Goal: Book appointment/travel/reservation

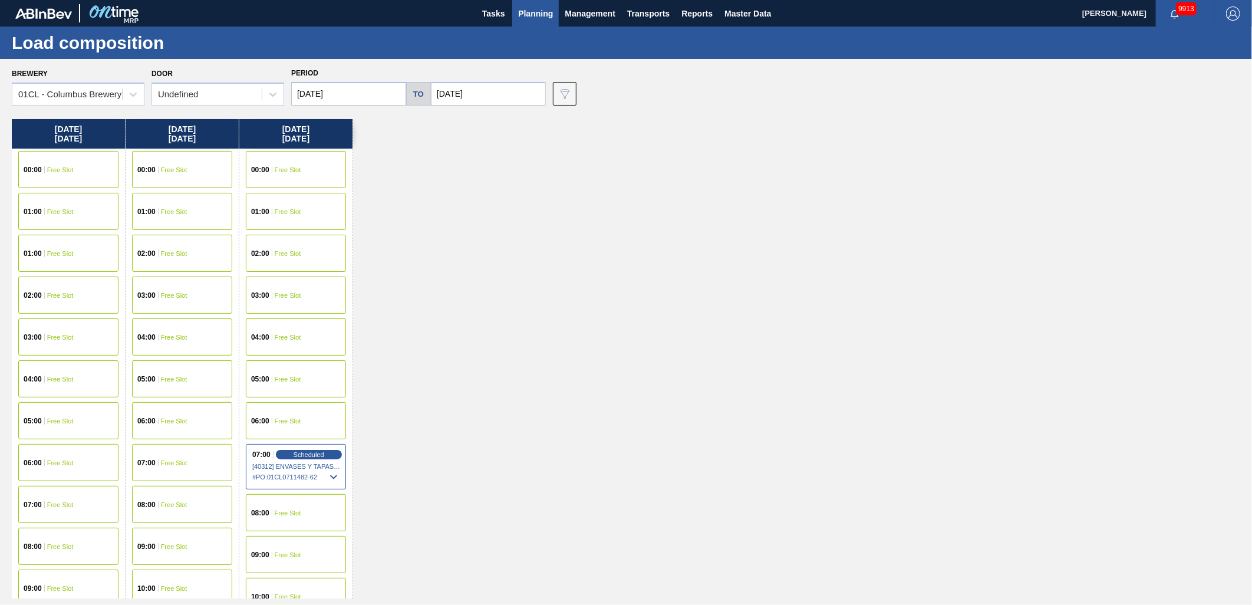
click at [379, 98] on input "[DATE]" at bounding box center [348, 94] width 115 height 24
click at [302, 118] on button "Previous Month" at bounding box center [302, 122] width 8 height 8
click at [327, 220] on div "18" at bounding box center [325, 217] width 16 height 16
type input "[DATE]"
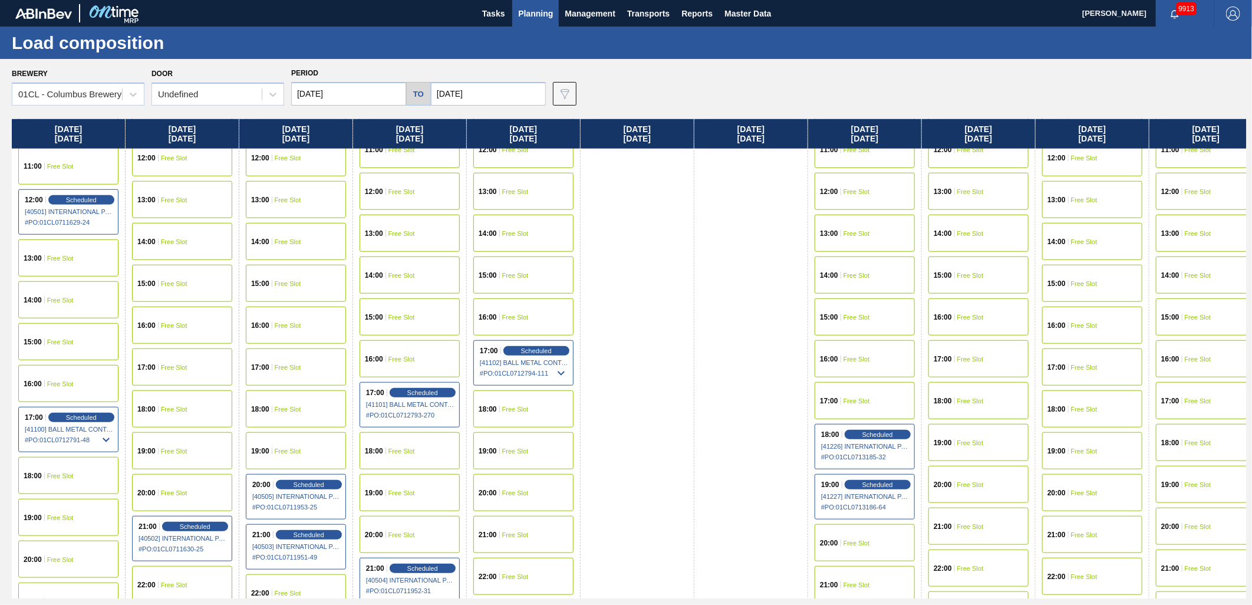
scroll to position [523, 0]
click at [297, 480] on span "Scheduled" at bounding box center [309, 483] width 34 height 8
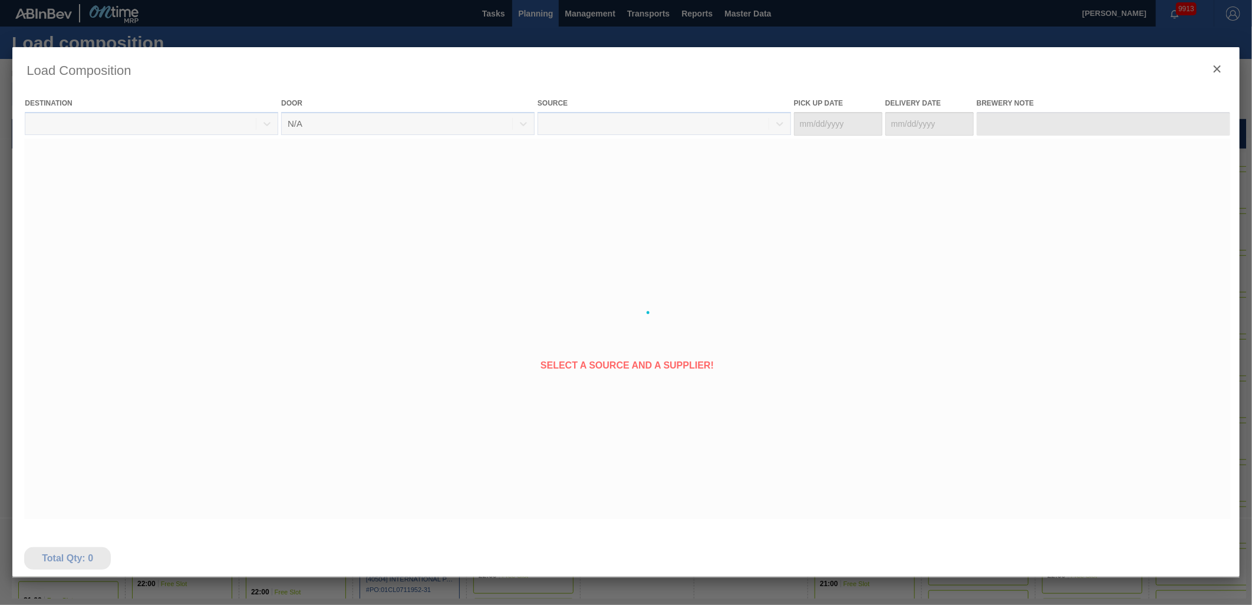
type Date "[DATE]"
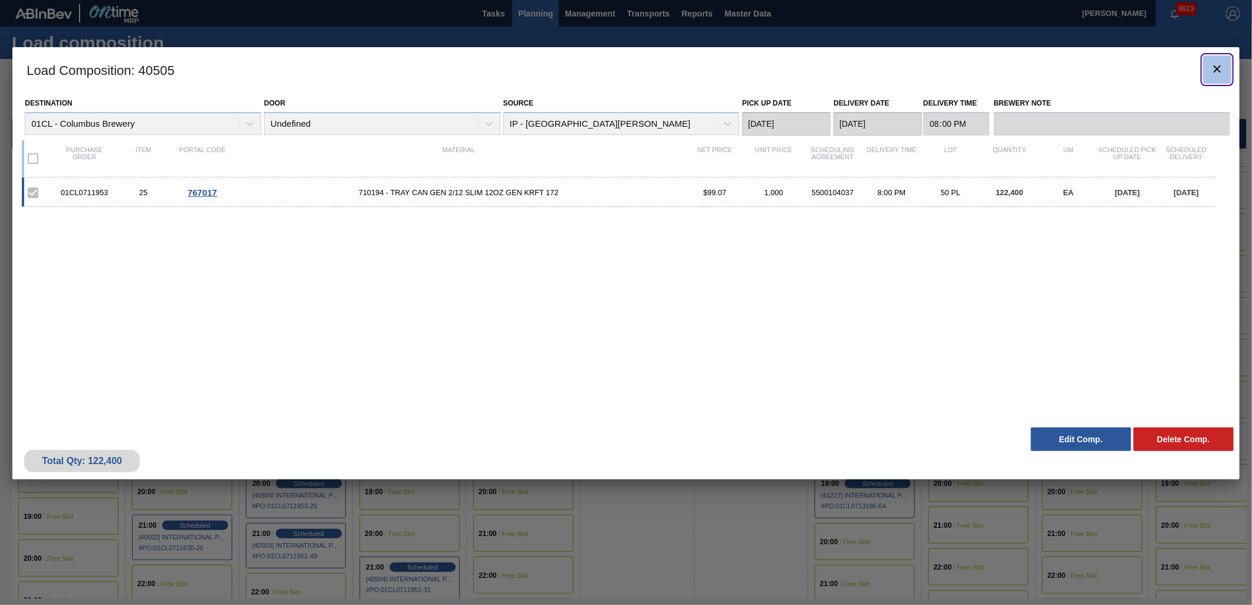
click at [1213, 73] on icon "botão de ícone" at bounding box center [1217, 69] width 14 height 14
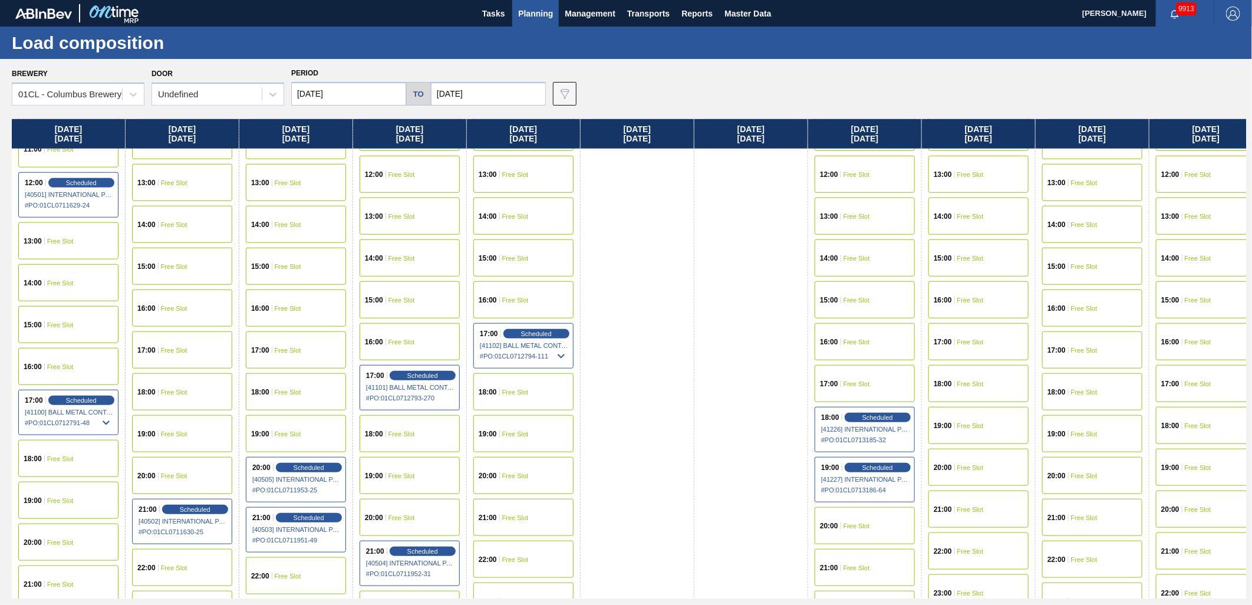
scroll to position [589, 0]
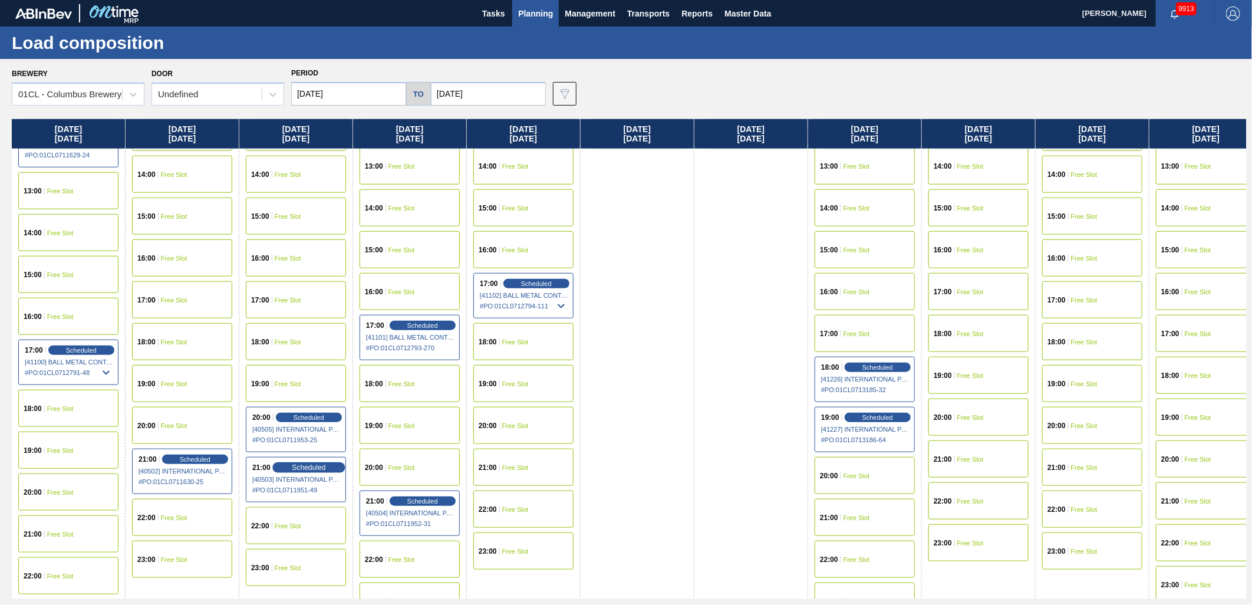
click at [305, 464] on span "Scheduled" at bounding box center [309, 467] width 34 height 8
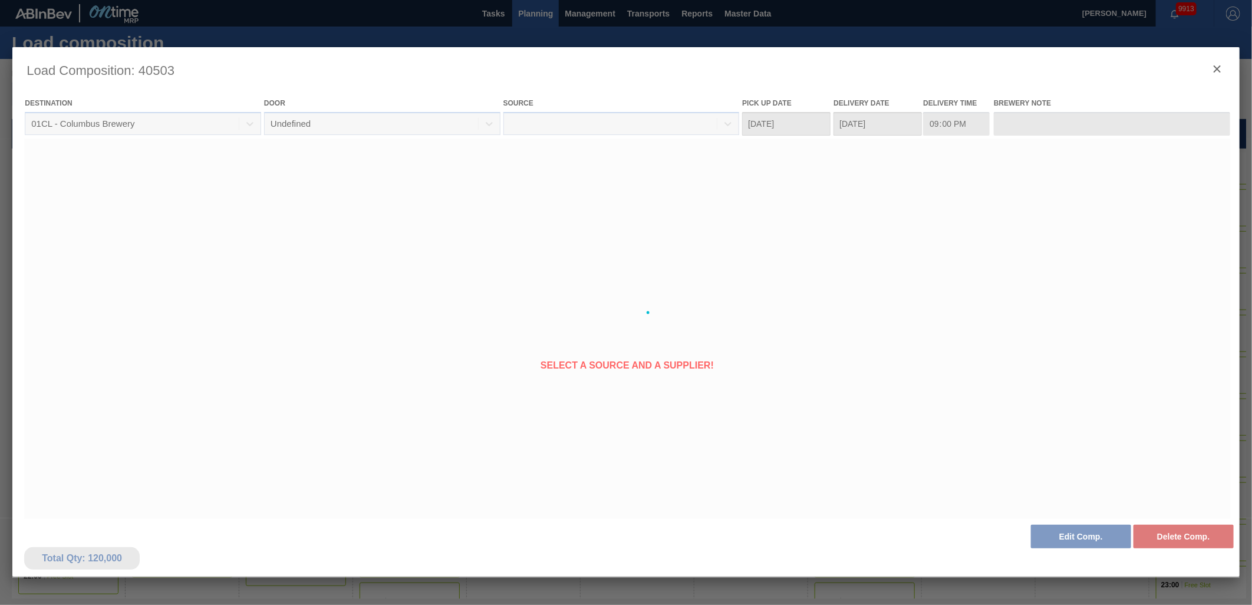
type Date "[DATE]"
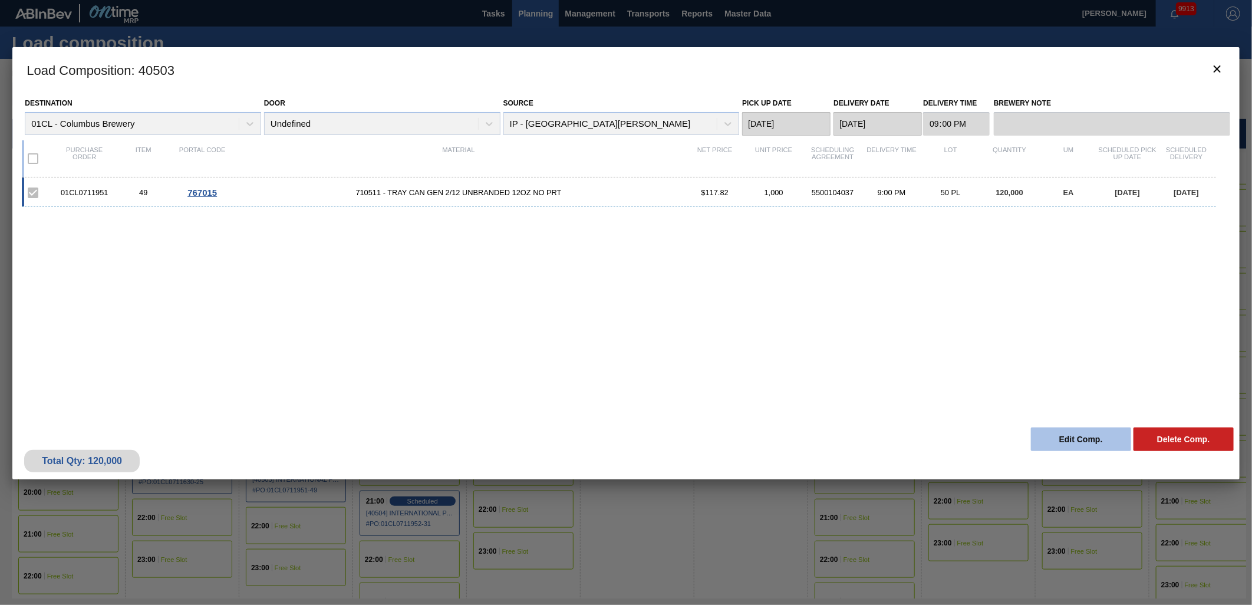
click at [1049, 440] on button "Edit Comp." at bounding box center [1081, 439] width 100 height 24
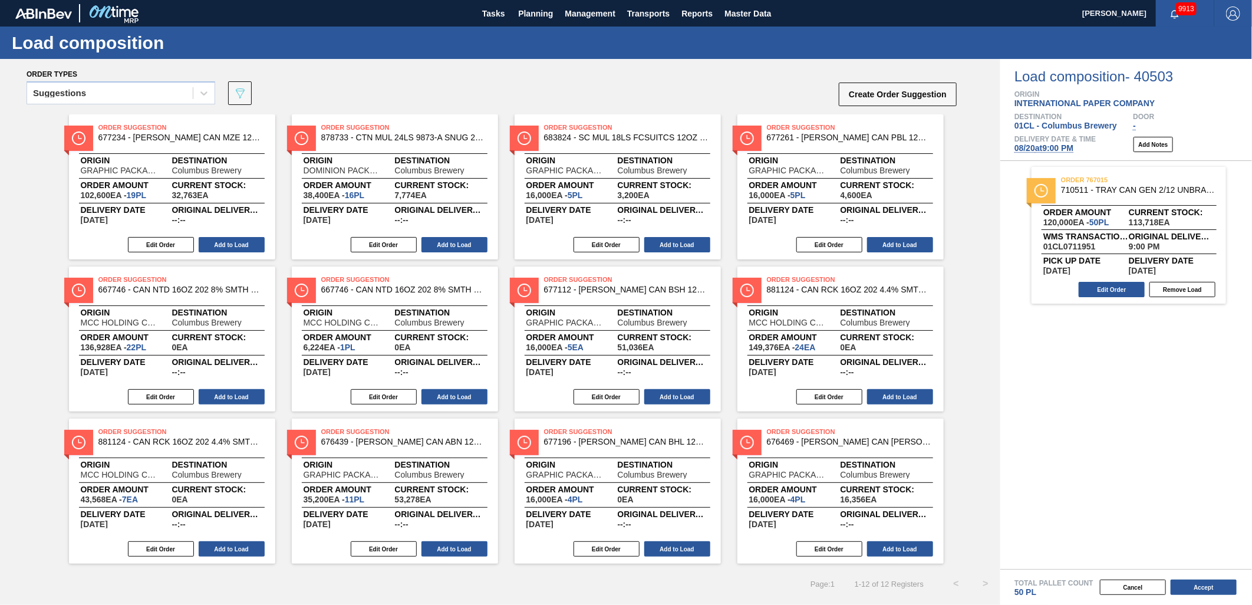
click at [1054, 150] on span "[DATE] 9:00 PM" at bounding box center [1043, 147] width 59 height 9
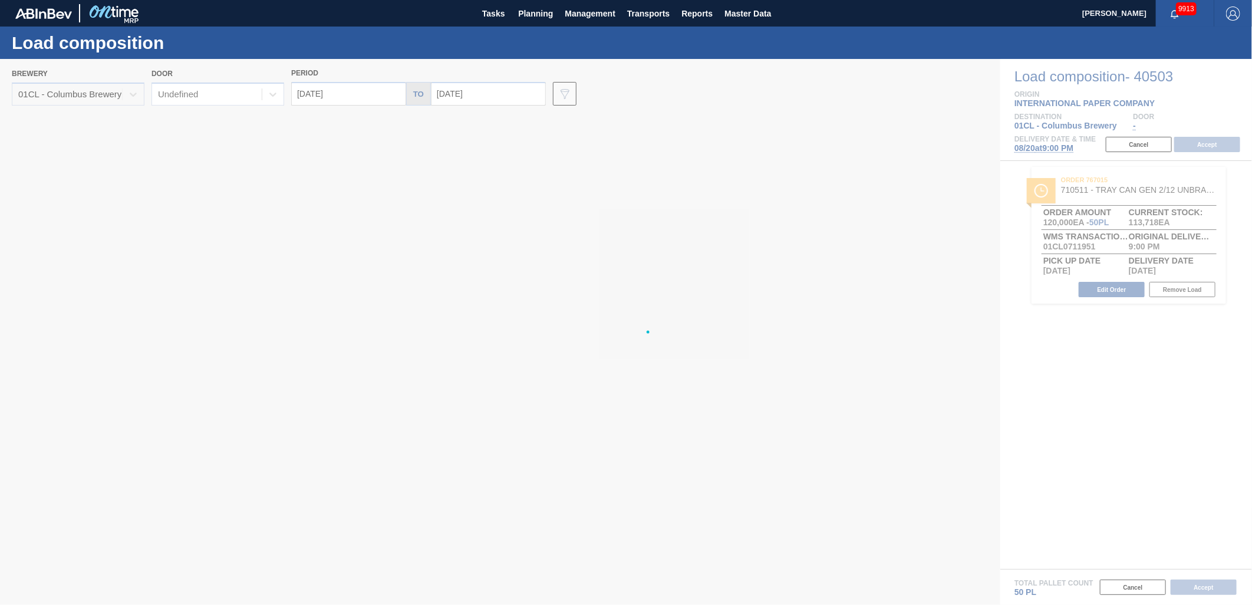
type input "[DATE]"
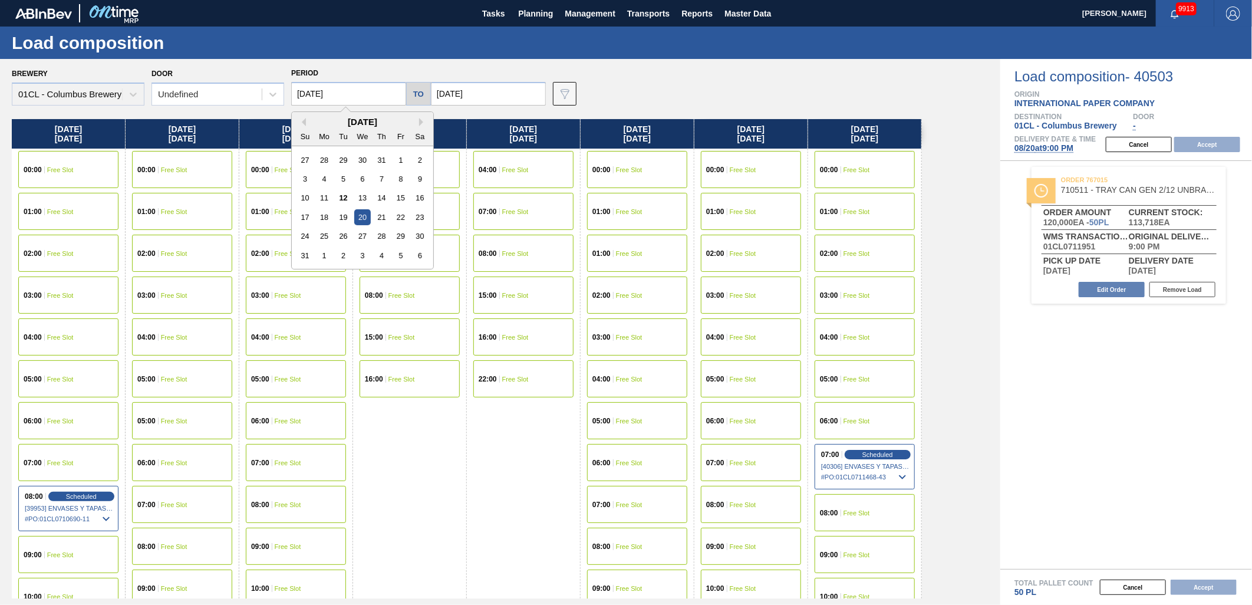
click at [375, 89] on input "[DATE]" at bounding box center [348, 94] width 115 height 24
click at [327, 222] on div "18" at bounding box center [325, 217] width 16 height 16
type input "[DATE]"
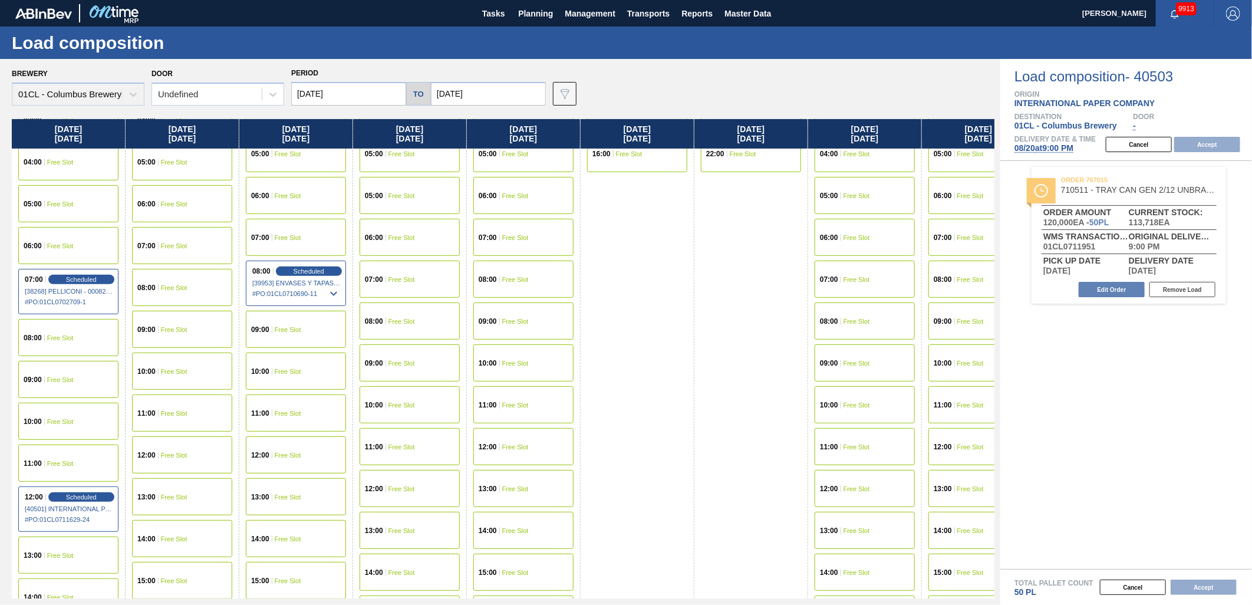
scroll to position [262, 0]
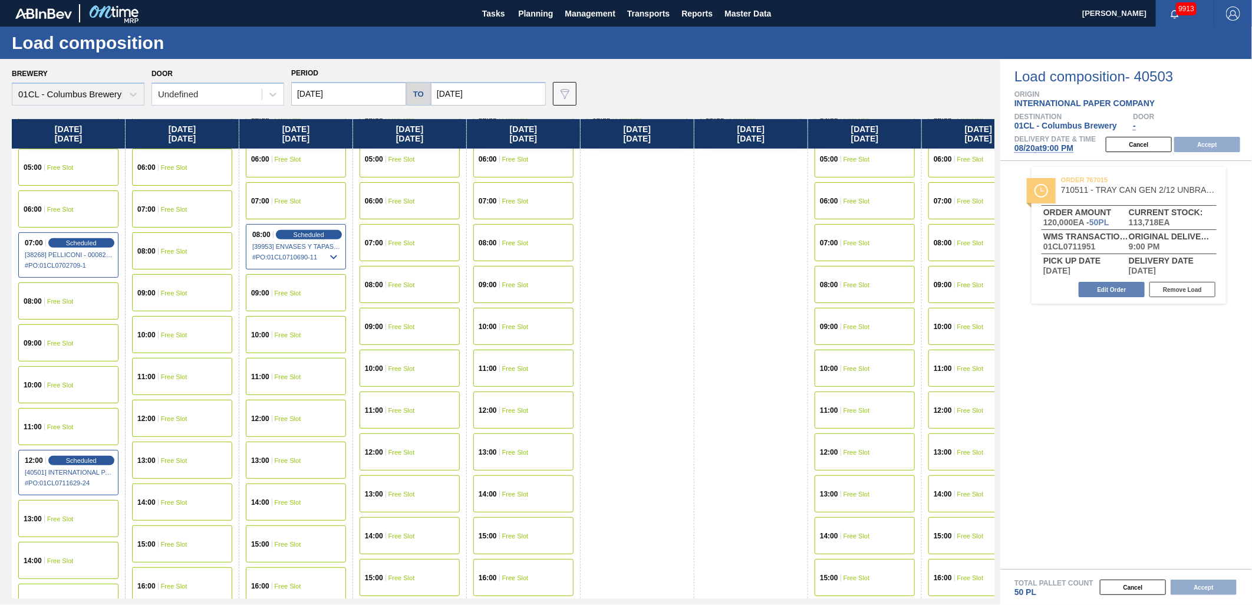
click at [58, 420] on div "11:00 Free Slot" at bounding box center [68, 426] width 100 height 37
click at [1226, 144] on button "Accept" at bounding box center [1207, 144] width 66 height 15
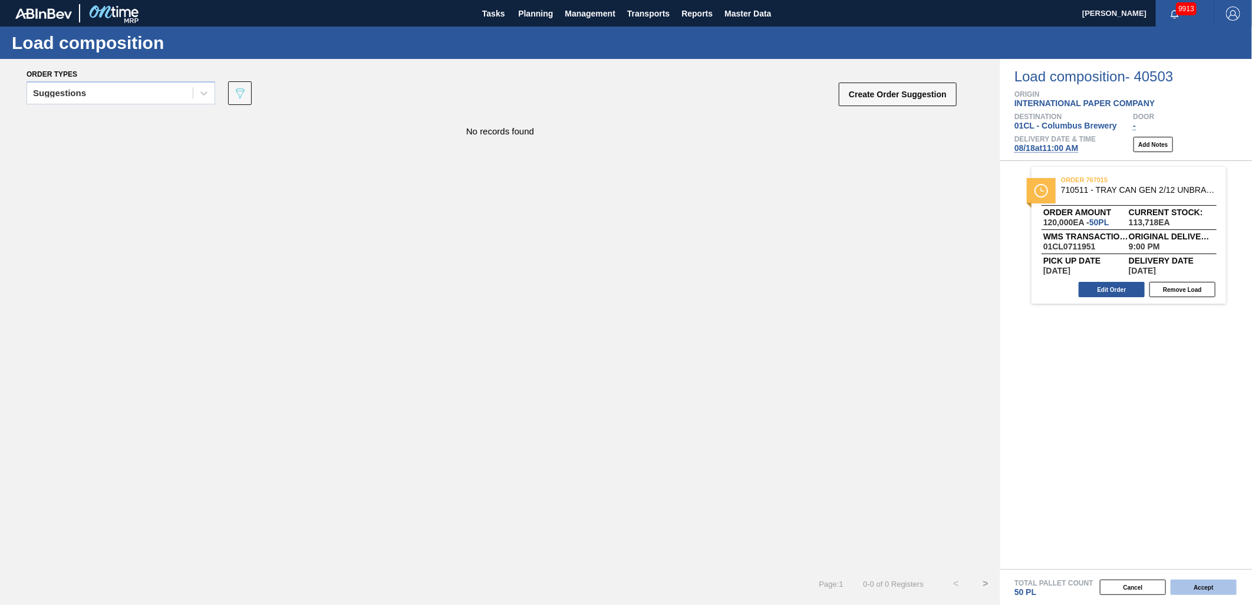
click at [1201, 589] on button "Accept" at bounding box center [1204, 586] width 66 height 15
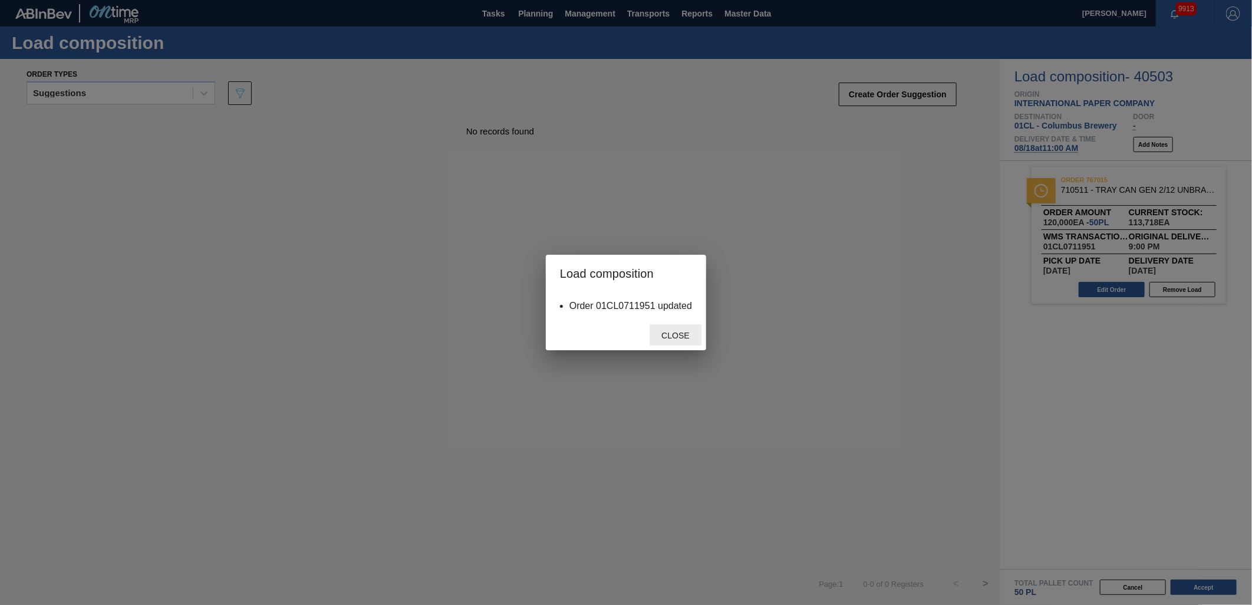
click at [664, 334] on span "Close" at bounding box center [675, 335] width 47 height 9
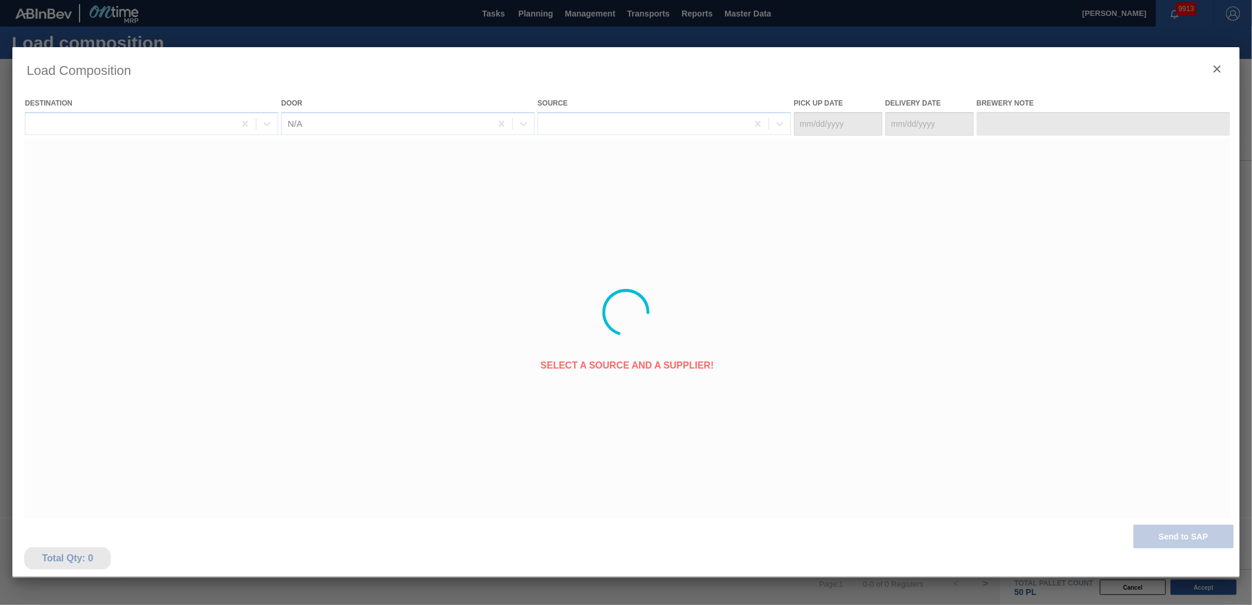
type Date "[DATE]"
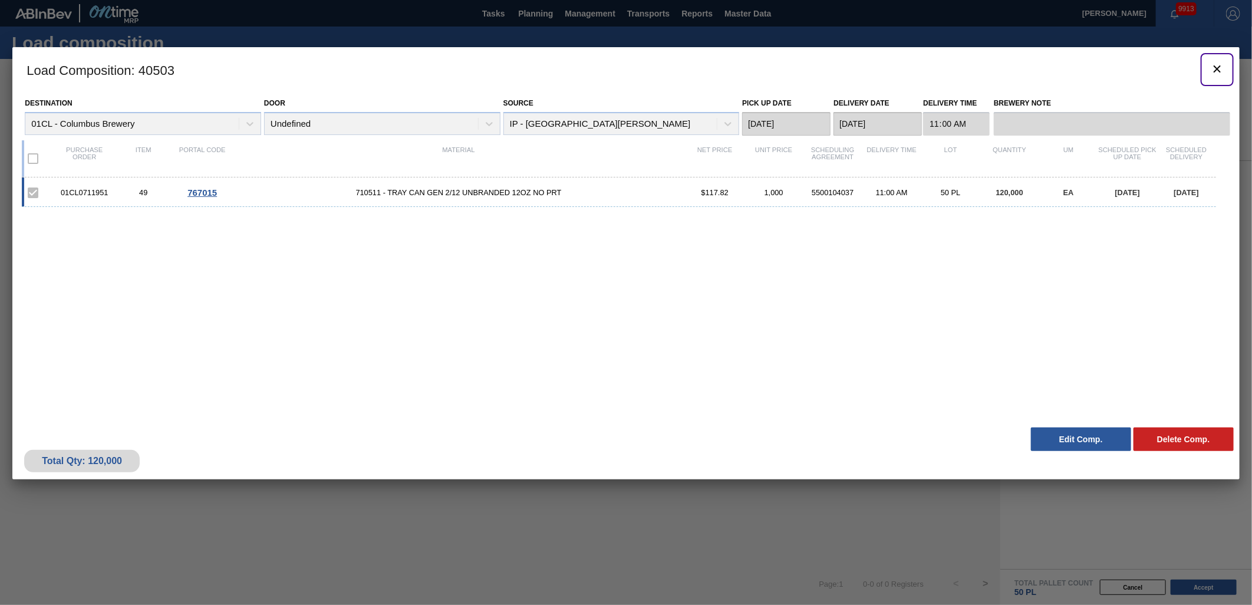
click at [1218, 67] on icon "botão de ícone" at bounding box center [1217, 69] width 14 height 14
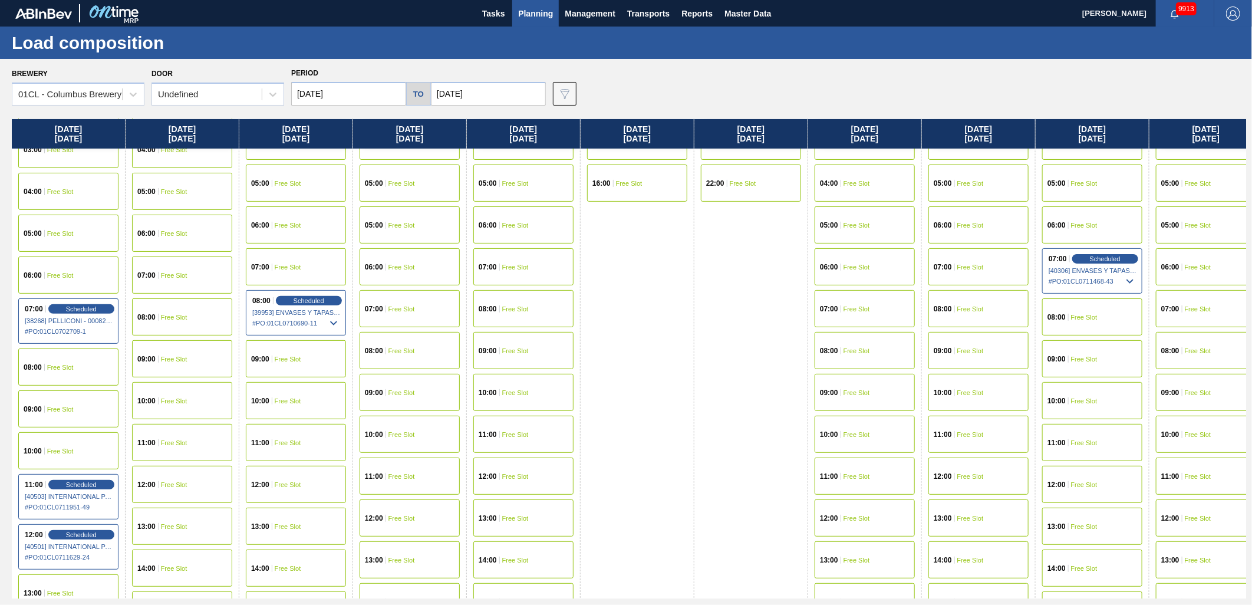
scroll to position [196, 0]
click at [73, 479] on div "Scheduled" at bounding box center [81, 484] width 72 height 11
click at [71, 483] on span "Scheduled" at bounding box center [81, 484] width 34 height 8
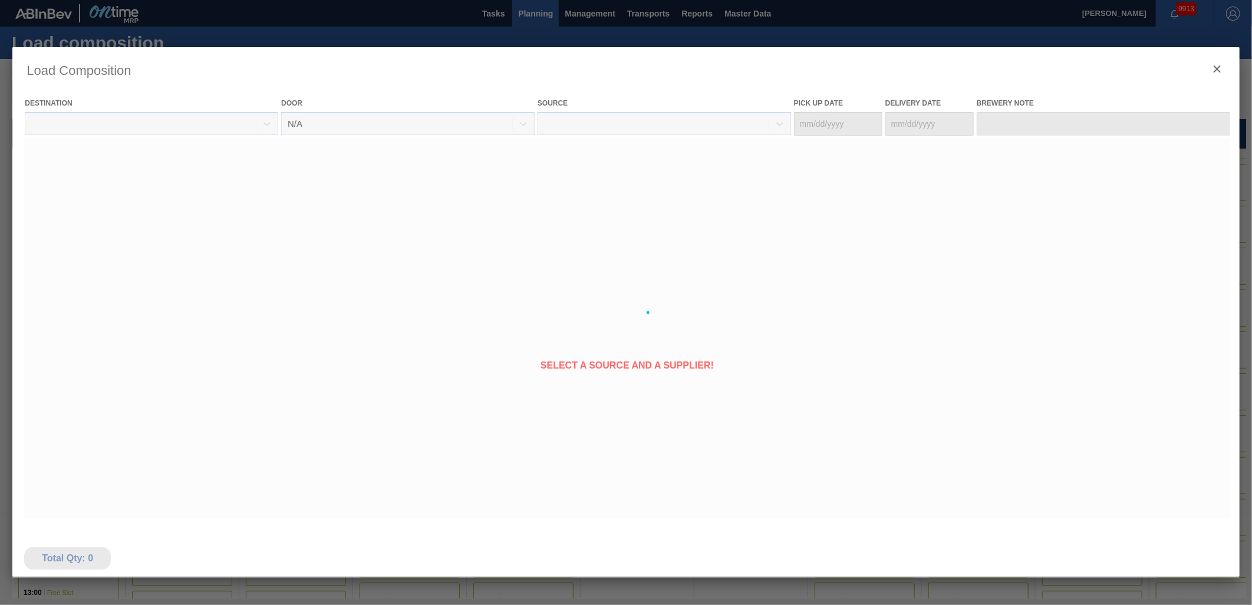
type Date "[DATE]"
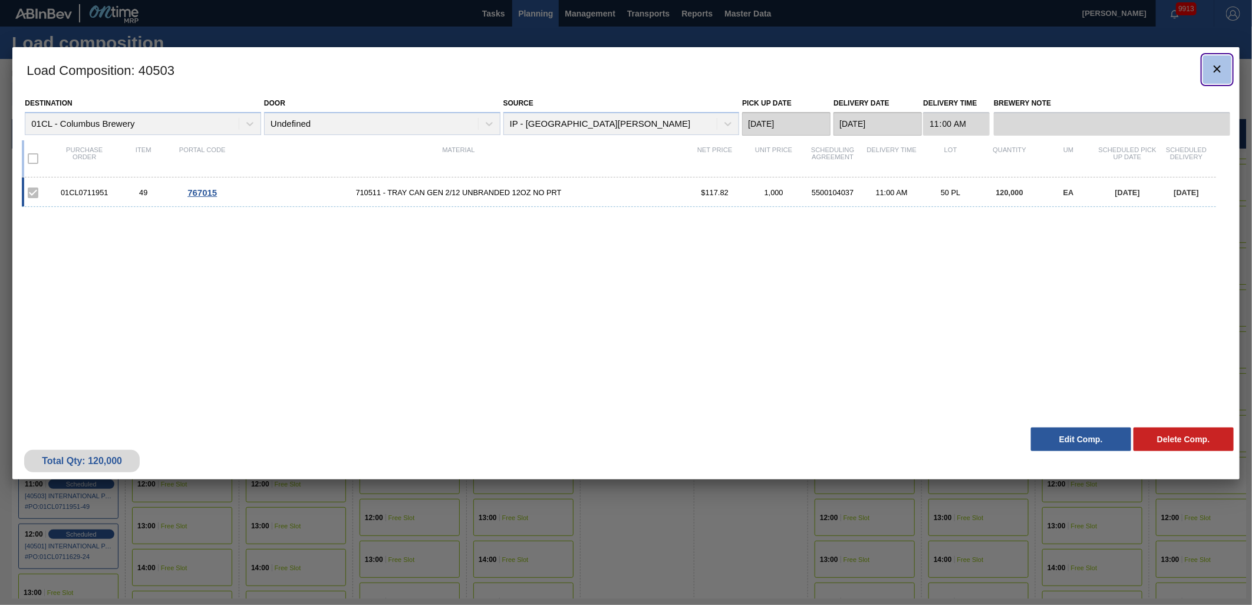
click at [1218, 67] on icon "botão de ícone" at bounding box center [1217, 69] width 14 height 14
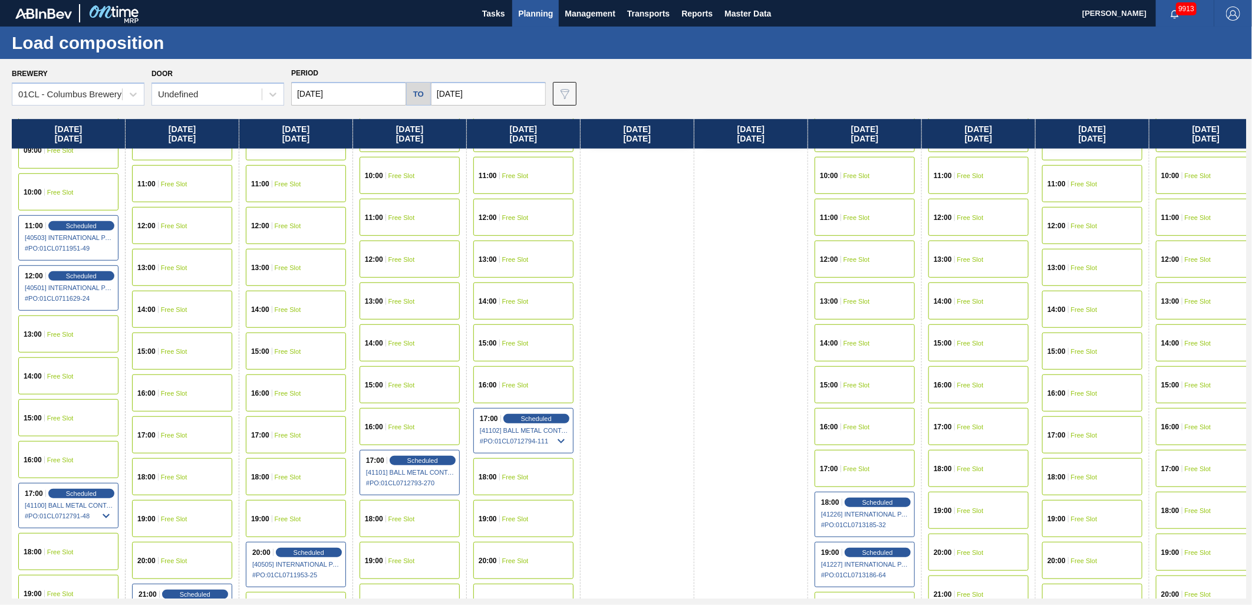
scroll to position [458, 0]
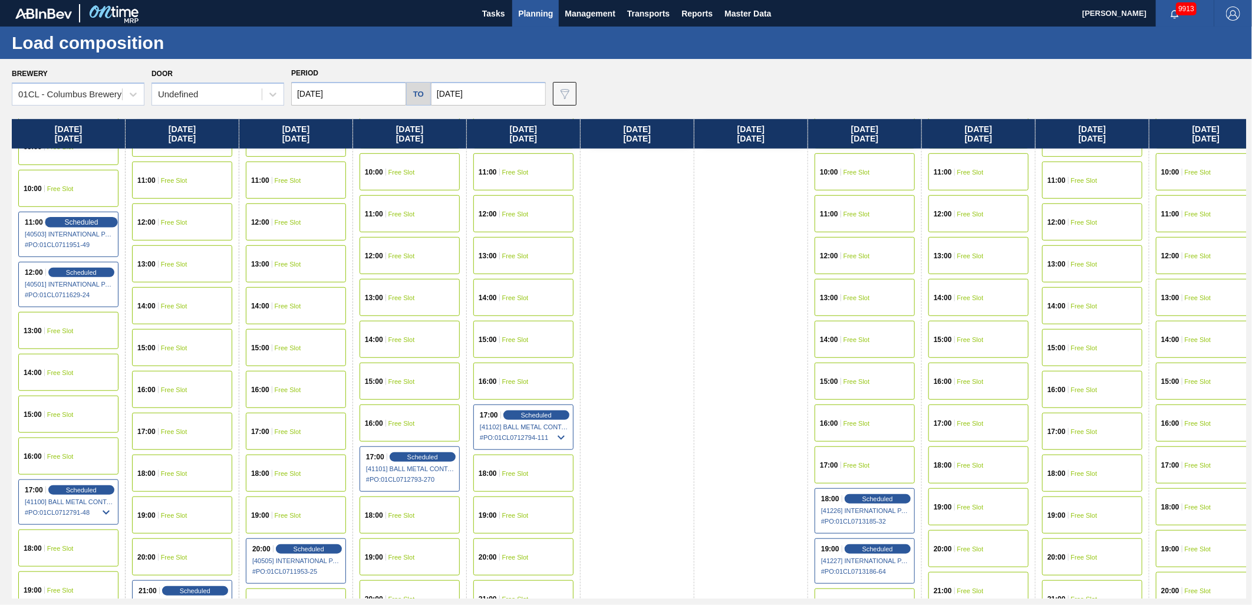
click at [87, 222] on span "Scheduled" at bounding box center [81, 222] width 34 height 8
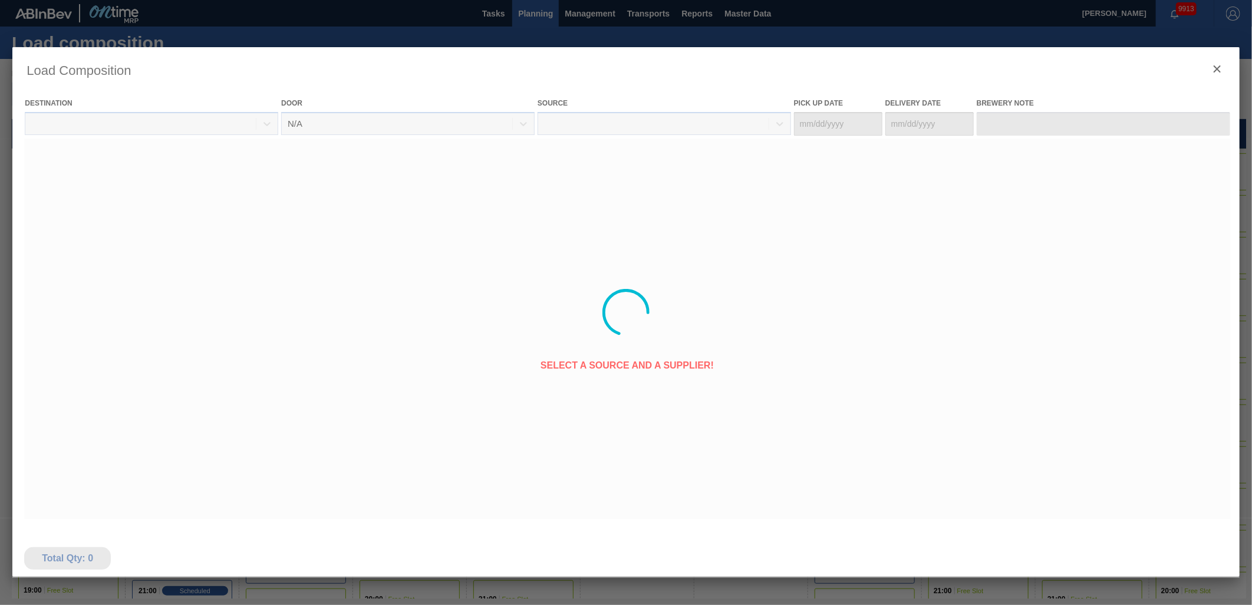
type Date "[DATE]"
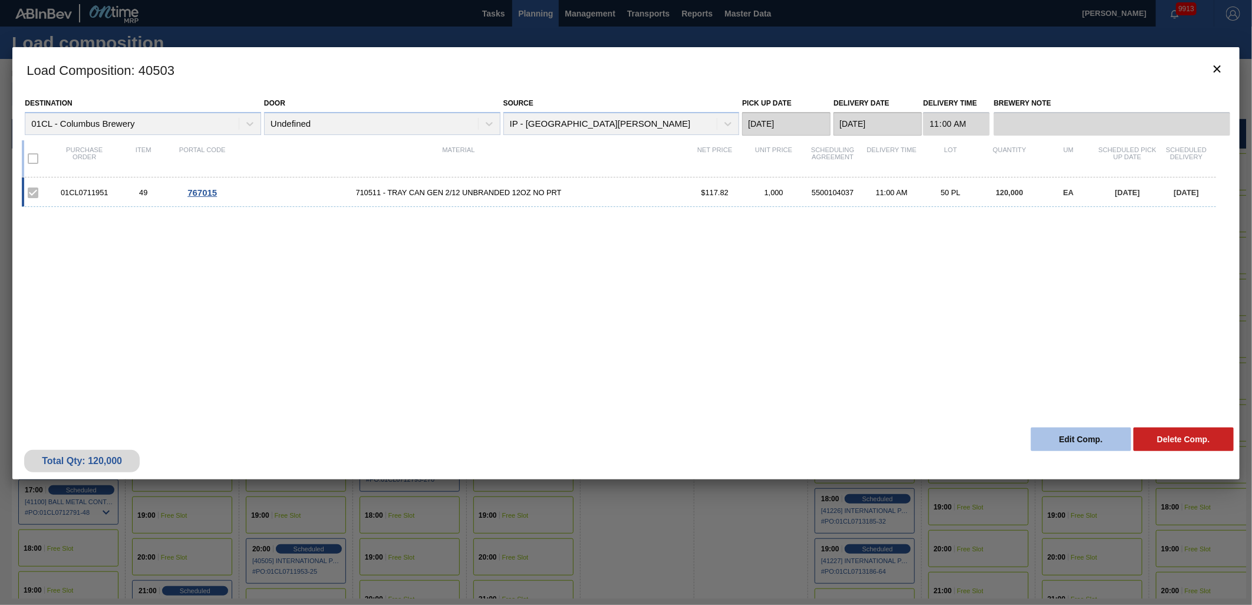
click at [1058, 442] on button "Edit Comp." at bounding box center [1081, 439] width 100 height 24
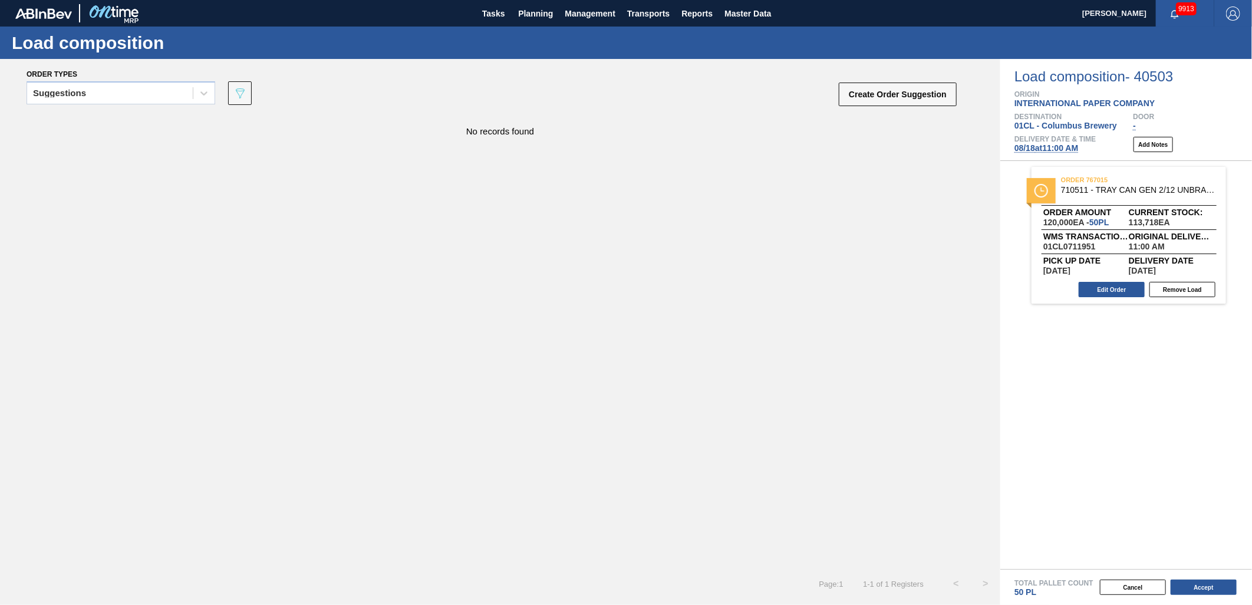
click at [1036, 150] on span "[DATE] 11:00 AM" at bounding box center [1046, 147] width 64 height 9
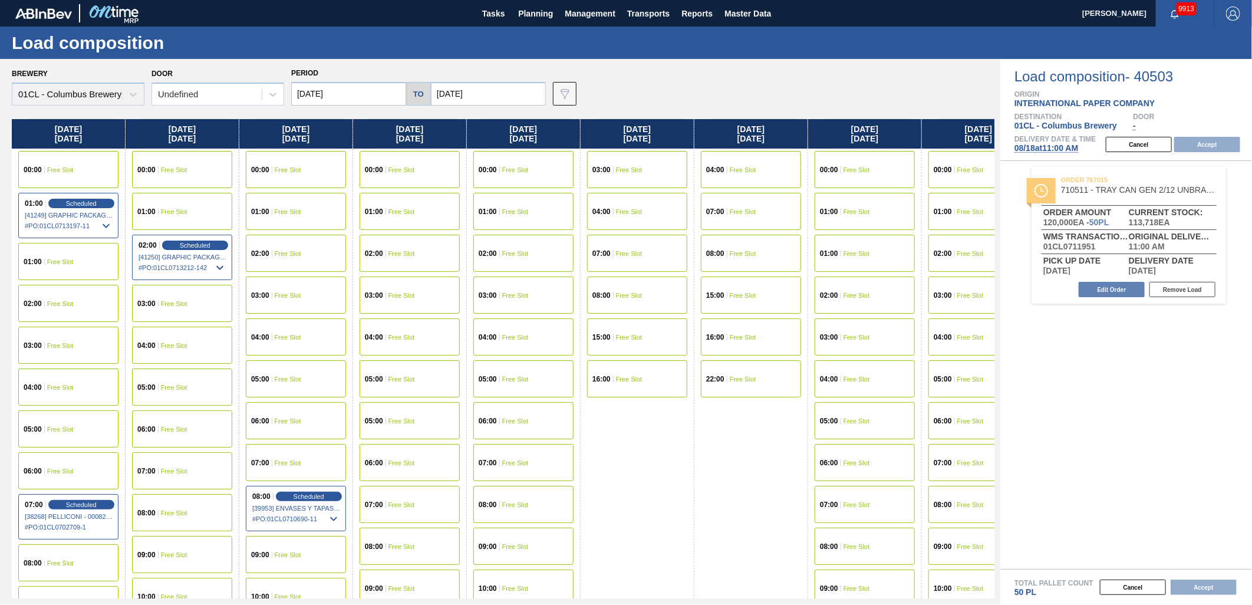
type input "[DATE]"
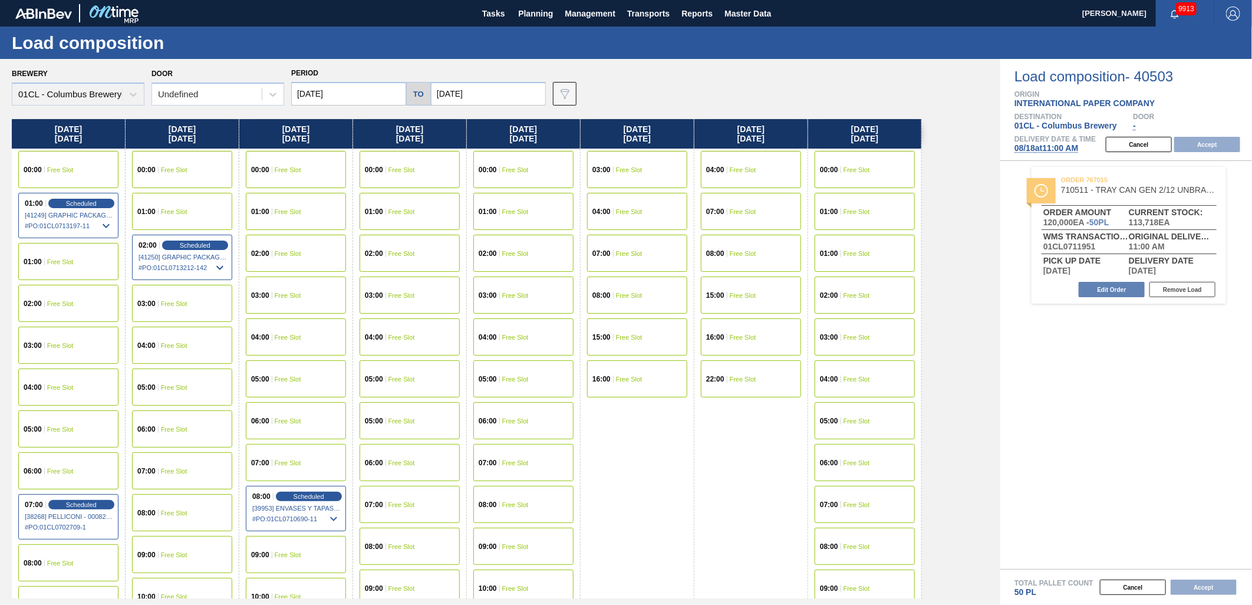
click at [184, 306] on div "03:00 Free Slot" at bounding box center [182, 303] width 100 height 37
click at [1199, 141] on button "Accept" at bounding box center [1207, 144] width 66 height 15
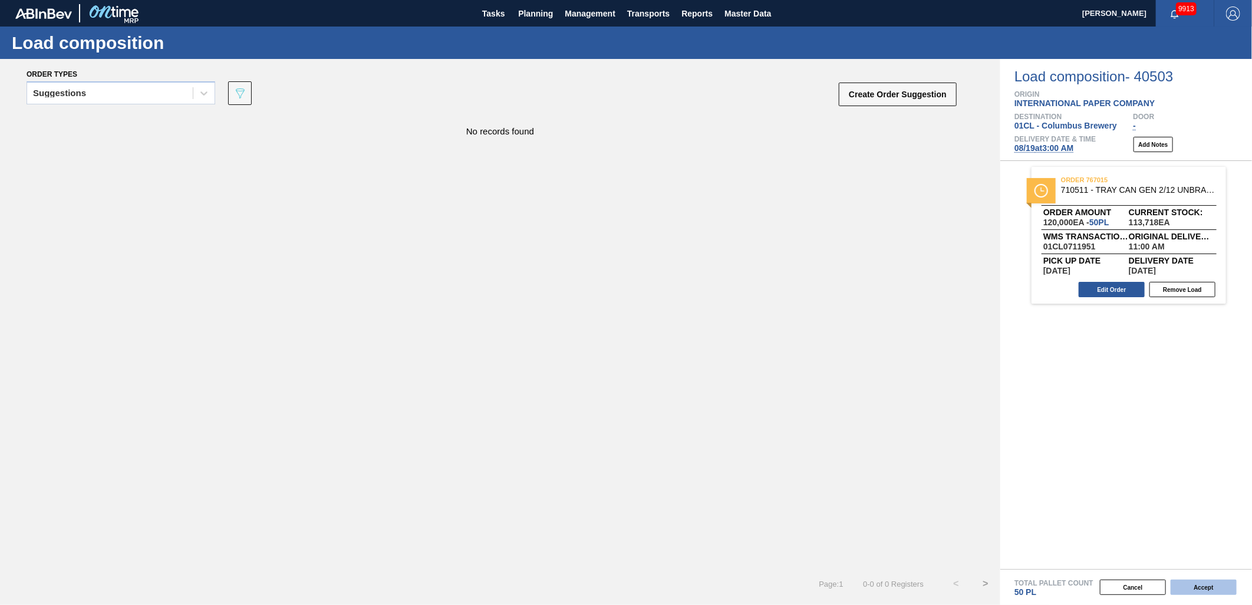
click at [1186, 585] on button "Accept" at bounding box center [1204, 586] width 66 height 15
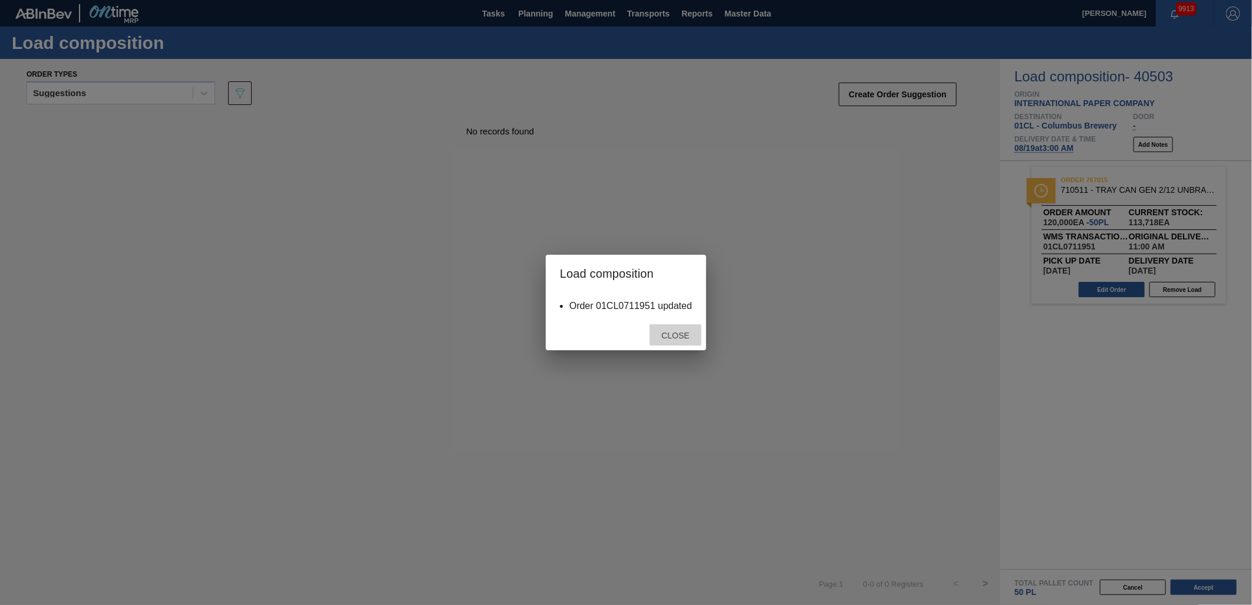
click at [678, 336] on span "Close" at bounding box center [675, 335] width 47 height 9
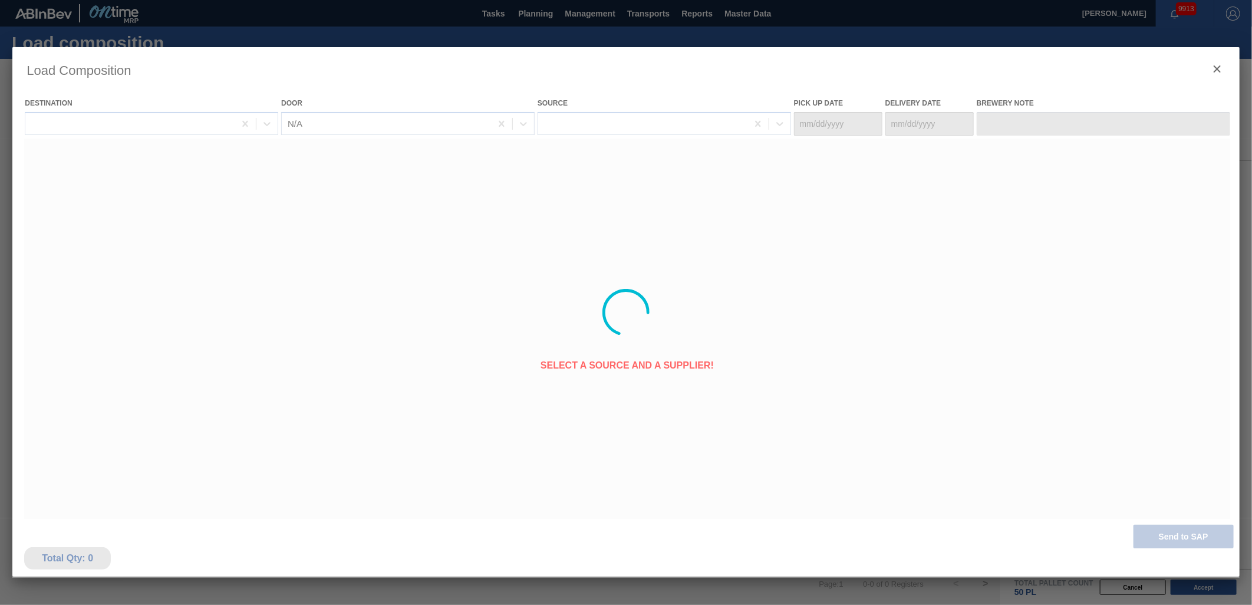
type Date "[DATE]"
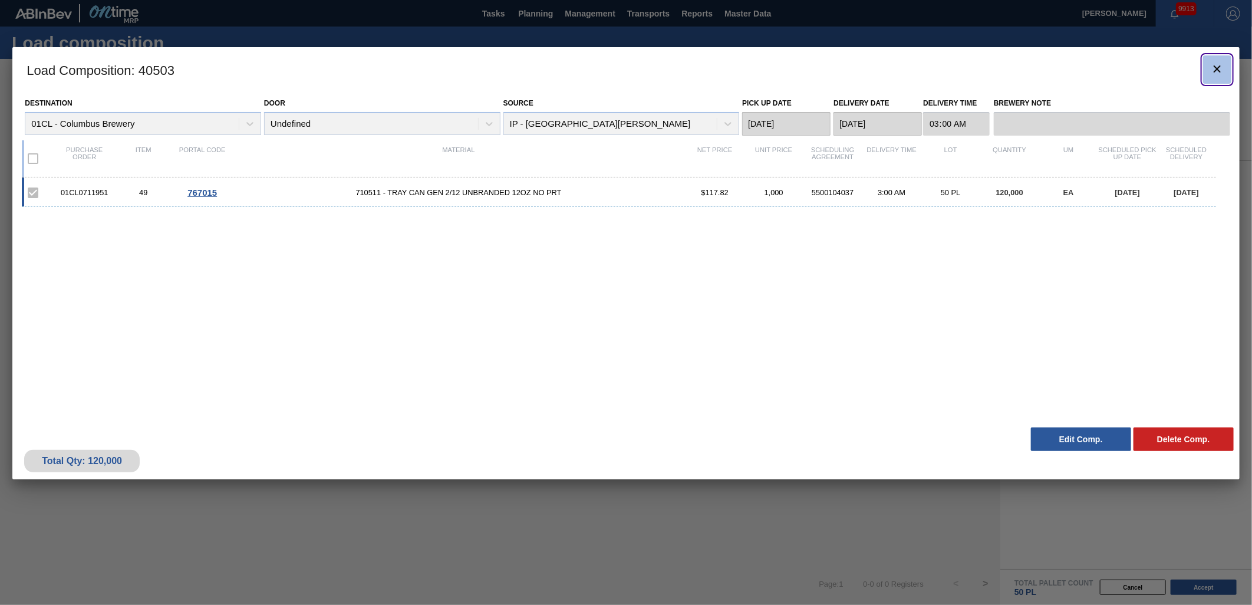
click at [1215, 73] on icon "botão de ícone" at bounding box center [1217, 69] width 14 height 14
